Goal: Information Seeking & Learning: Learn about a topic

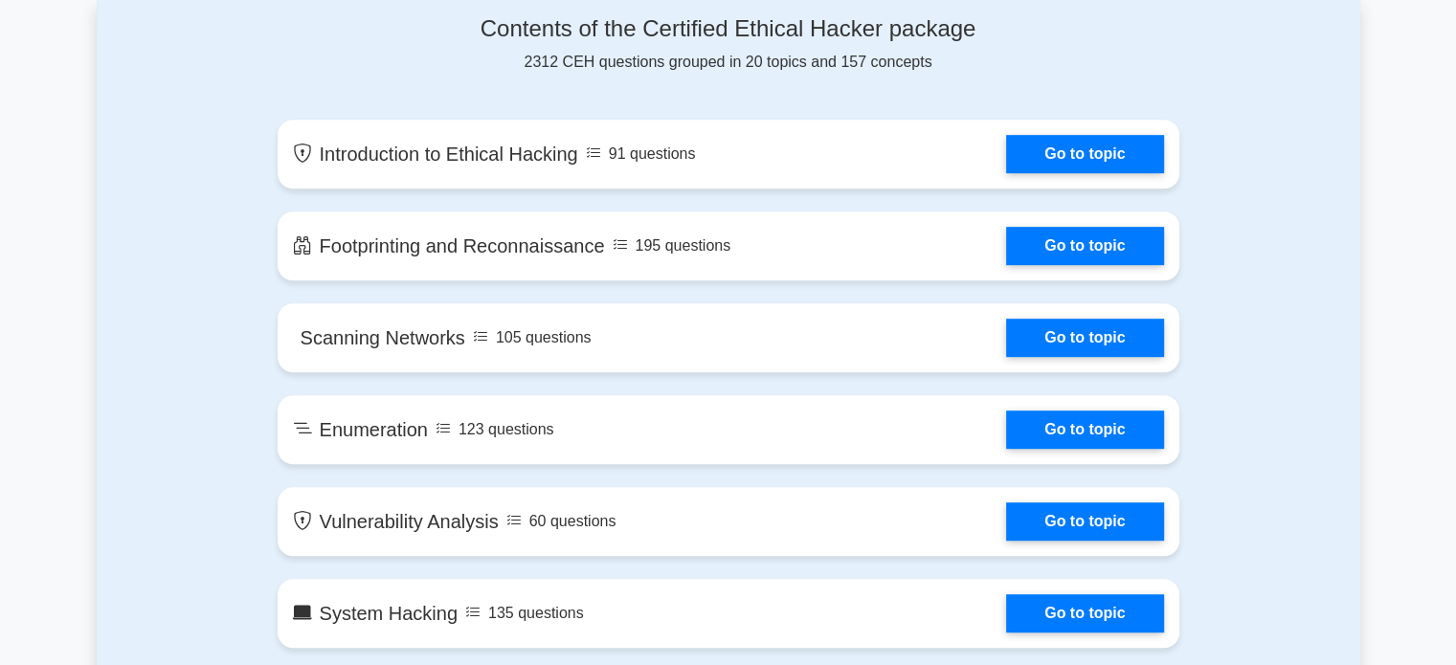
scroll to position [1016, 0]
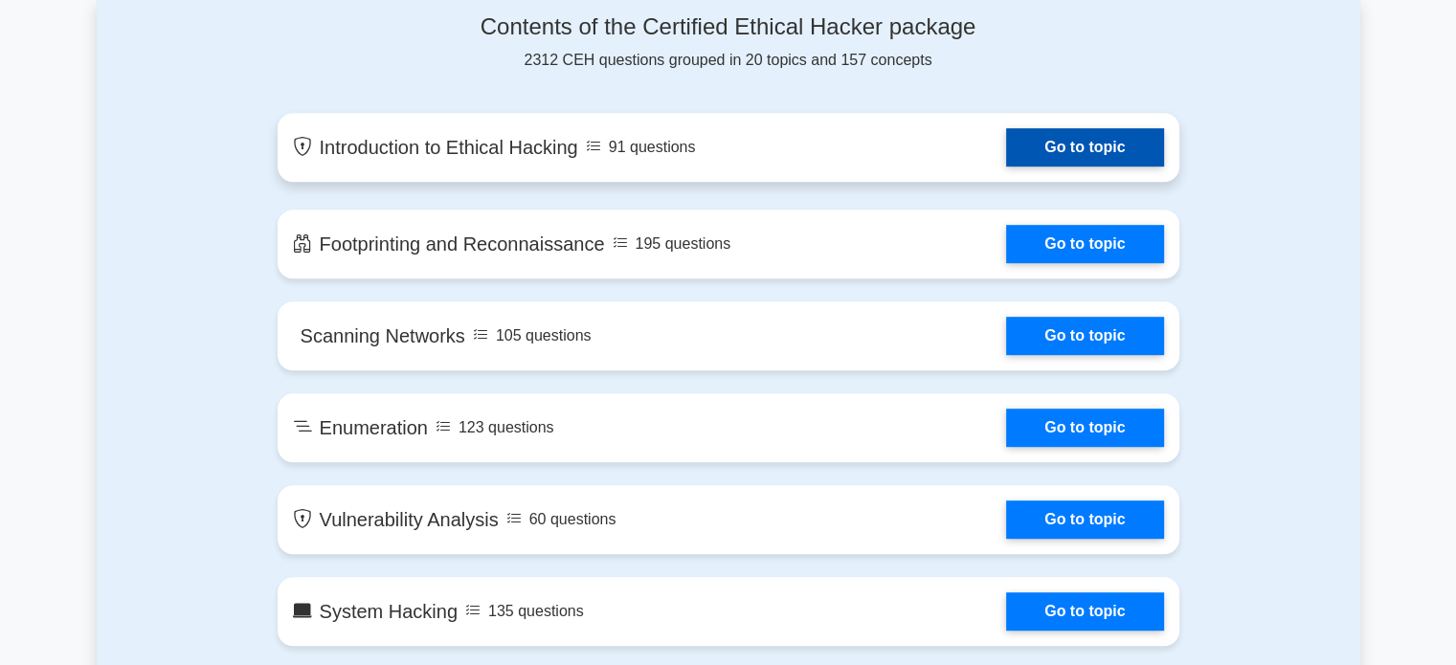
click at [1065, 144] on link "Go to topic" at bounding box center [1084, 147] width 157 height 38
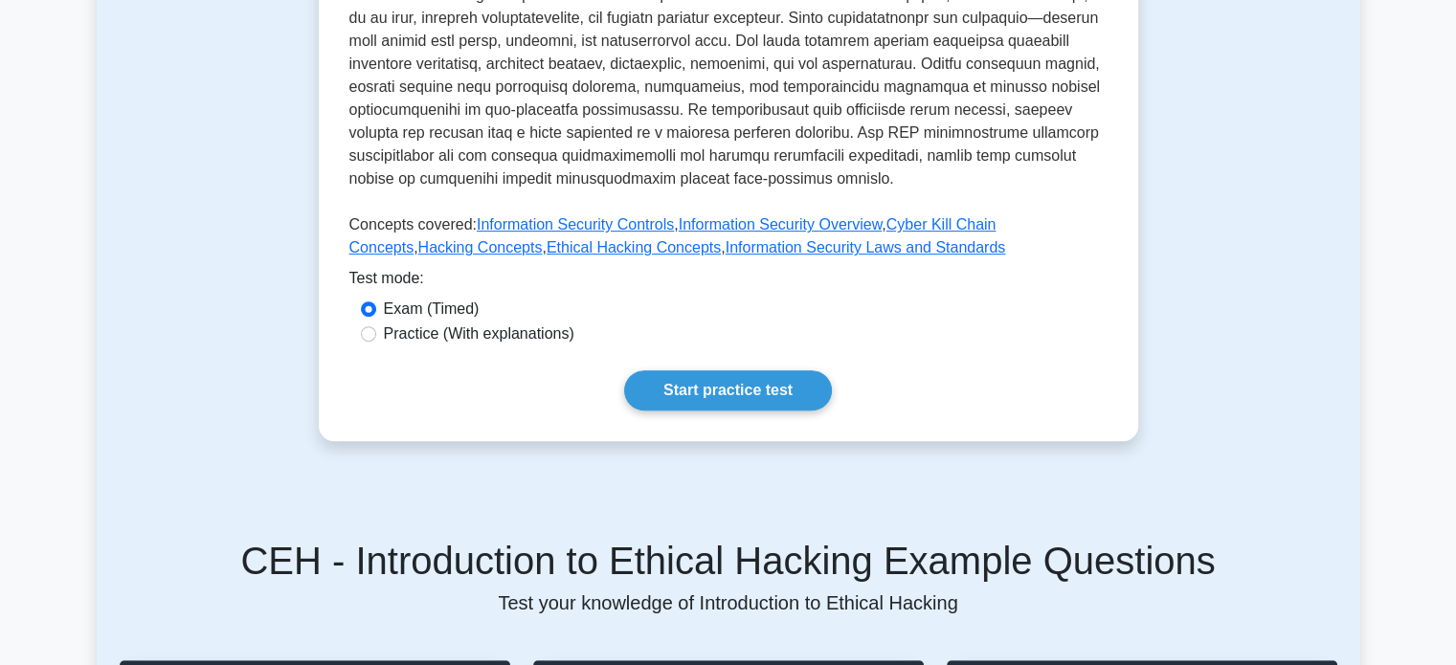
scroll to position [766, 0]
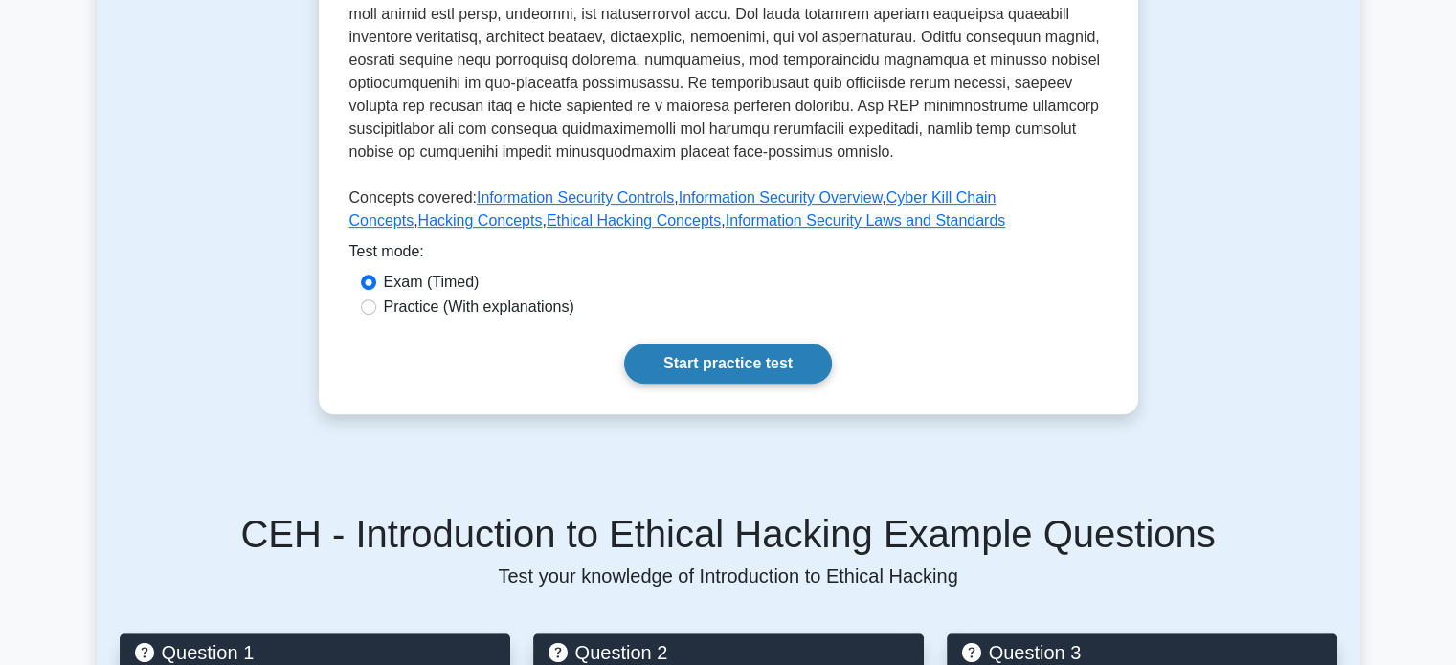
click at [803, 351] on link "Start practice test" at bounding box center [728, 364] width 208 height 40
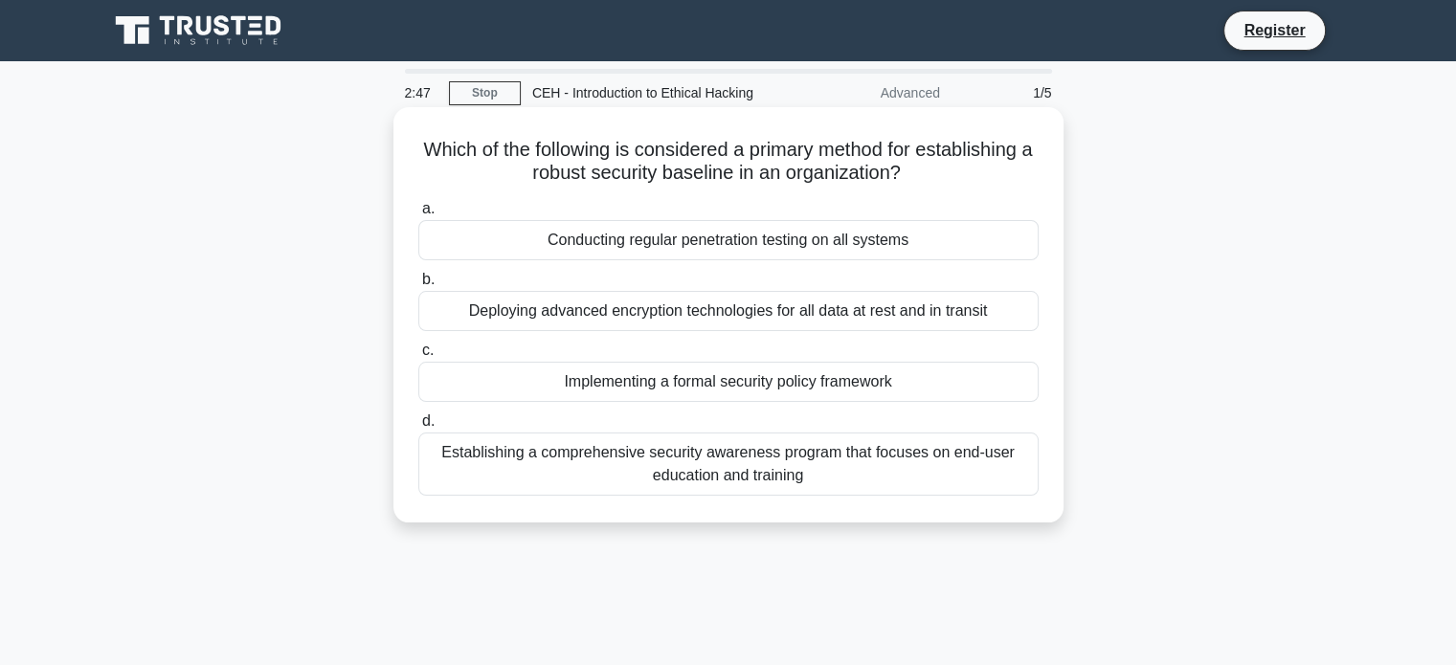
click at [720, 482] on div "Establishing a comprehensive security awareness program that focuses on end-use…" at bounding box center [728, 464] width 620 height 63
click at [418, 428] on input "d. Establishing a comprehensive security awareness program that focuses on end-…" at bounding box center [418, 421] width 0 height 12
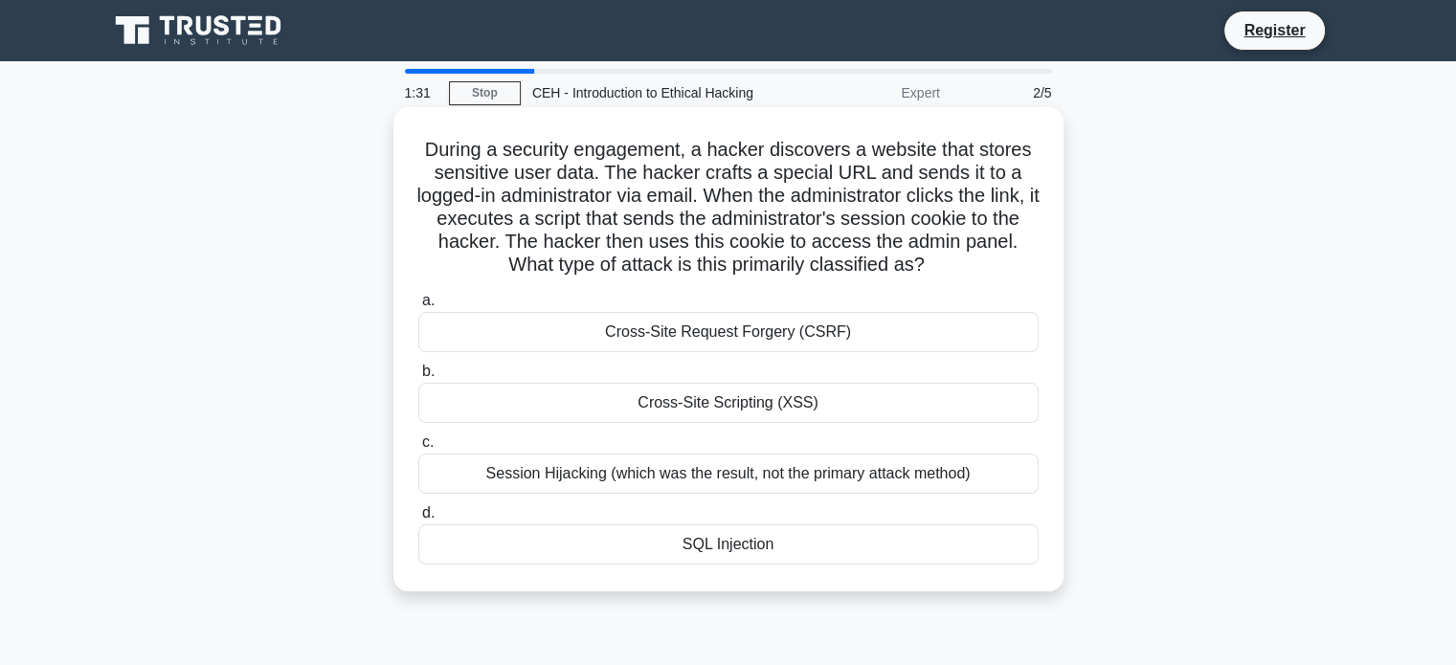
click at [751, 394] on div "Cross-Site Scripting (XSS)" at bounding box center [728, 403] width 620 height 40
click at [418, 378] on input "b. Cross-Site Scripting (XSS)" at bounding box center [418, 372] width 0 height 12
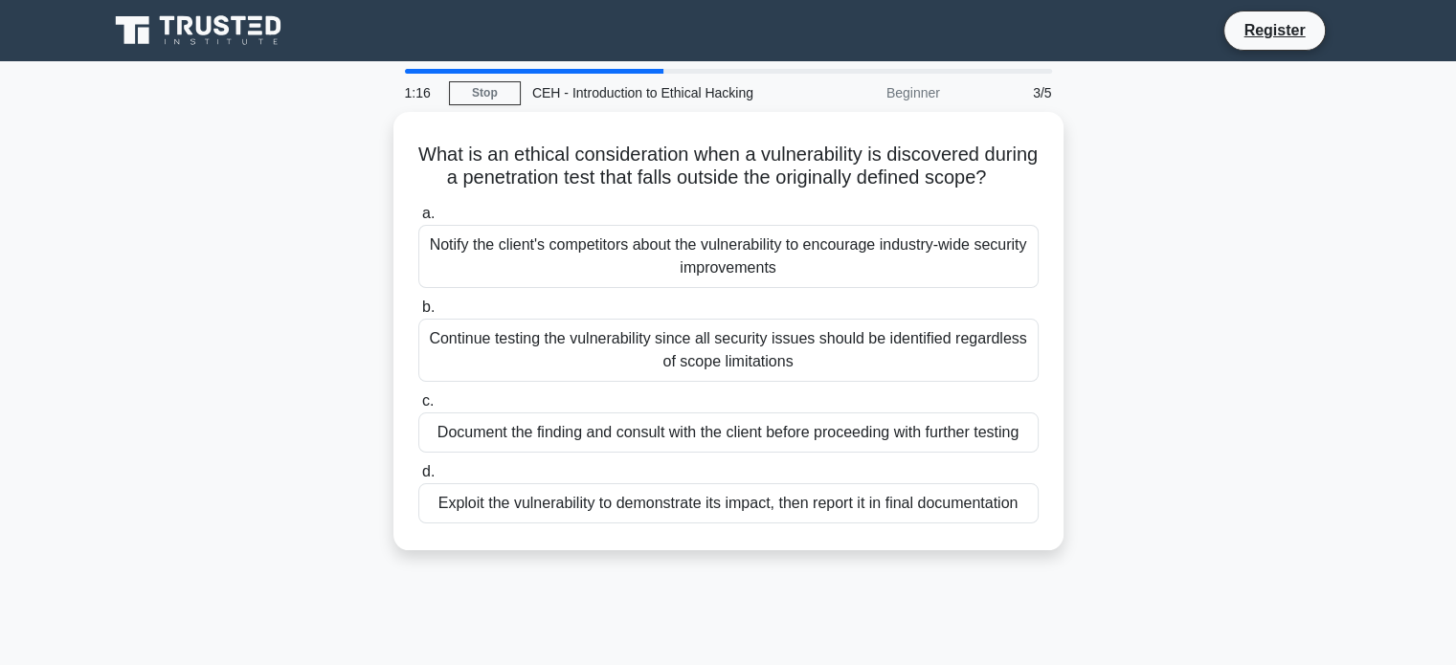
click at [751, 382] on div "Continue testing the vulnerability since all security issues should be identifi…" at bounding box center [728, 350] width 620 height 63
click at [418, 314] on input "b. Continue testing the vulnerability since all security issues should be ident…" at bounding box center [418, 307] width 0 height 12
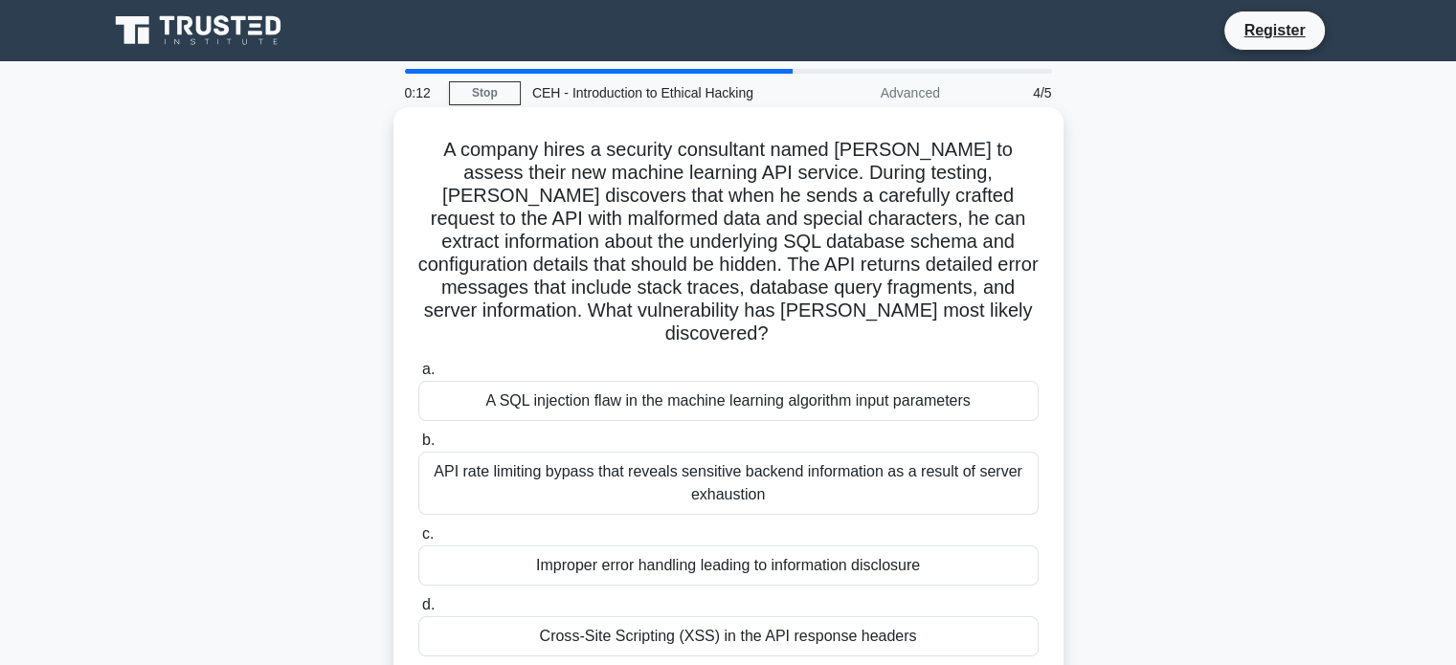
click at [861, 381] on div "A SQL injection flaw in the machine learning algorithm input parameters" at bounding box center [728, 401] width 620 height 40
click at [418, 367] on input "a. A SQL injection flaw in the machine learning algorithm input parameters" at bounding box center [418, 370] width 0 height 12
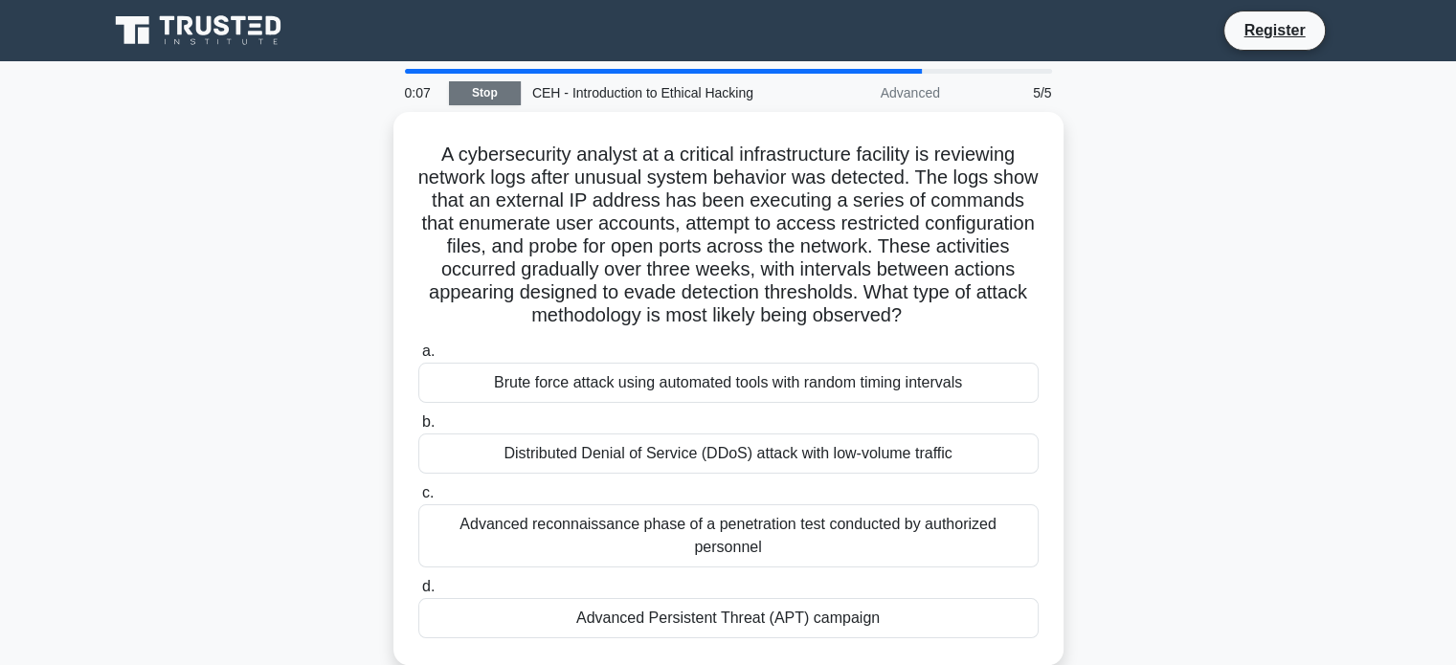
click at [495, 86] on link "Stop" at bounding box center [485, 93] width 72 height 24
